Goal: Task Accomplishment & Management: Use online tool/utility

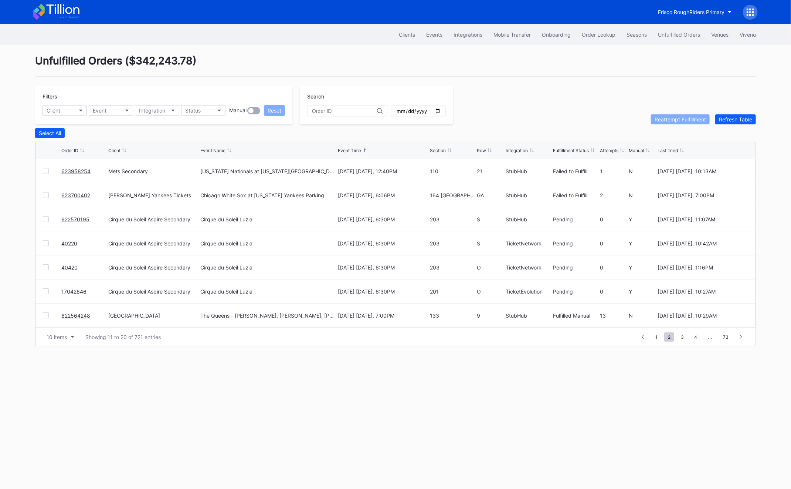
scroll to position [72, 0]
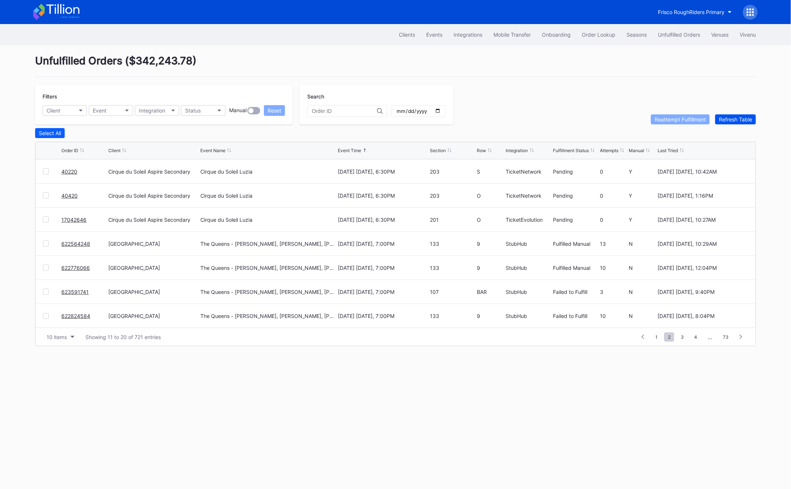
click at [727, 116] on div "Refresh Table" at bounding box center [735, 119] width 33 height 6
click at [656, 337] on span "1" at bounding box center [657, 336] width 10 height 9
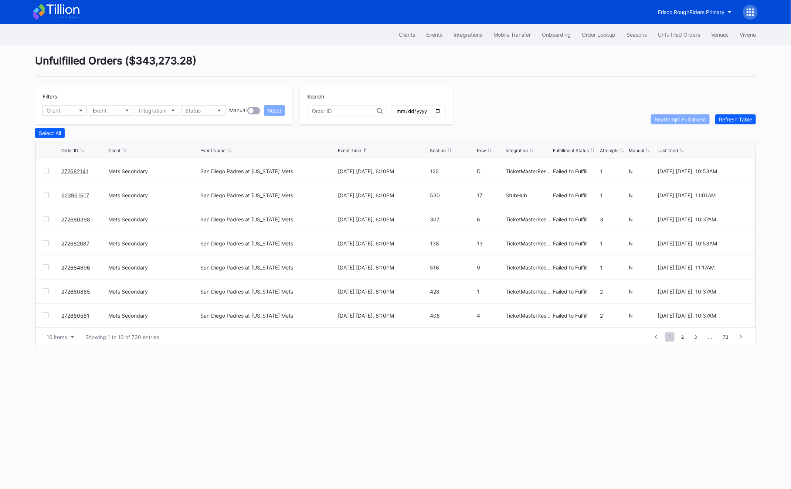
click at [49, 170] on div at bounding box center [52, 171] width 18 height 6
click at [45, 169] on div at bounding box center [46, 171] width 6 height 6
click at [47, 196] on div at bounding box center [46, 195] width 6 height 6
click at [682, 117] on div "Reattempt Fulfillment" at bounding box center [680, 119] width 51 height 6
click at [48, 244] on div at bounding box center [46, 243] width 6 height 6
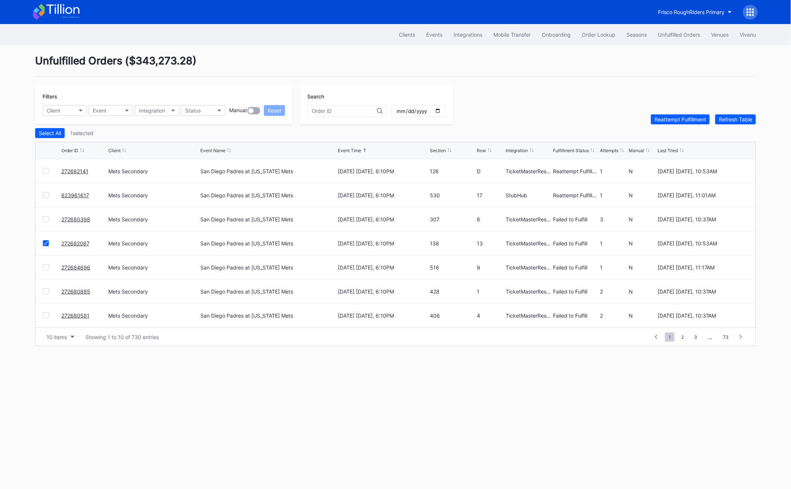
click at [48, 267] on div at bounding box center [46, 267] width 6 height 6
click at [47, 269] on div at bounding box center [46, 267] width 6 height 6
click at [45, 291] on div at bounding box center [46, 291] width 6 height 6
click at [689, 120] on div "Reattempt Fulfillment" at bounding box center [680, 119] width 51 height 6
